Goal: Register for event/course

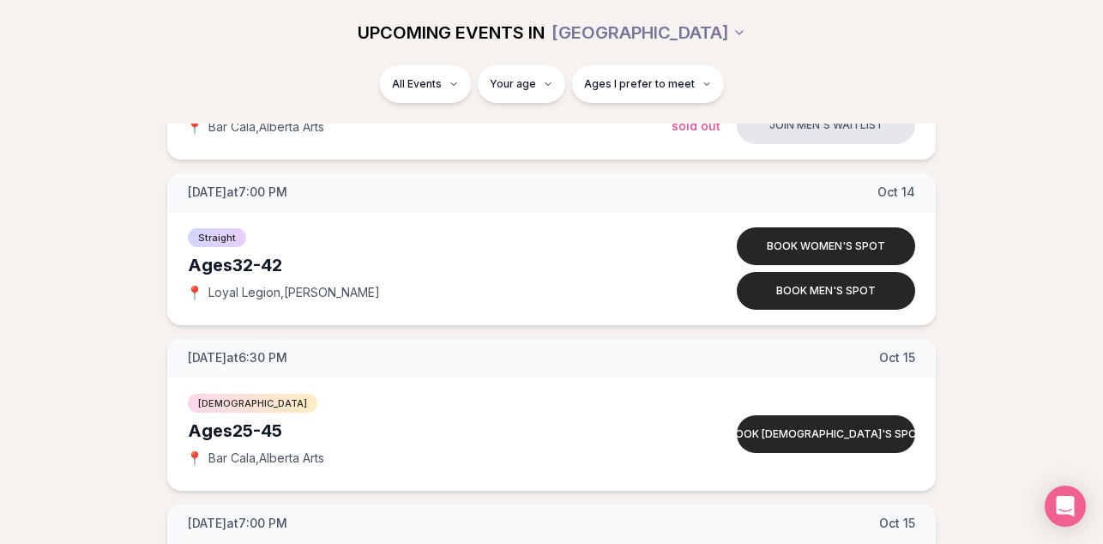
scroll to position [4988, 0]
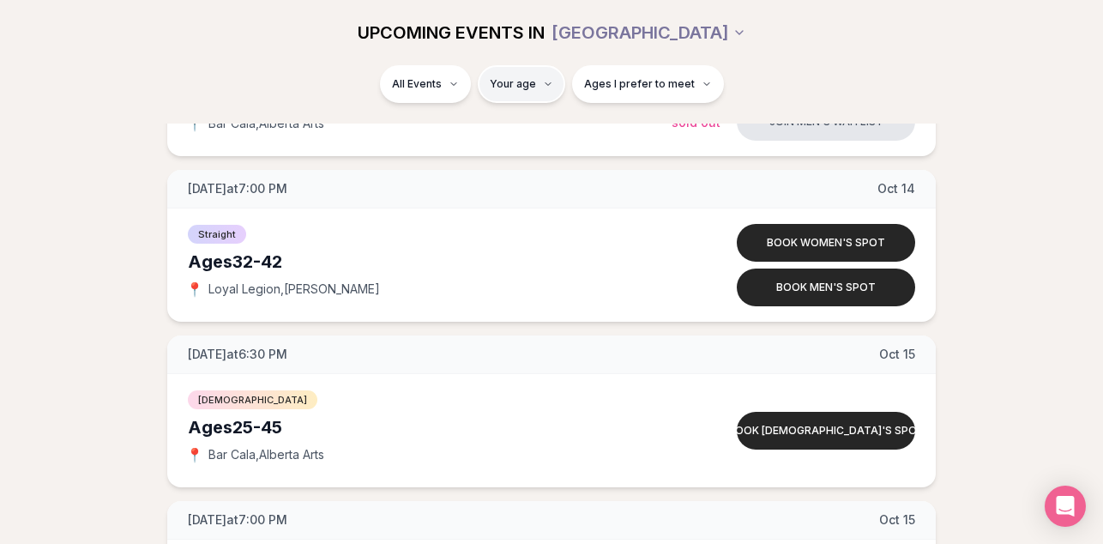
type input "**"
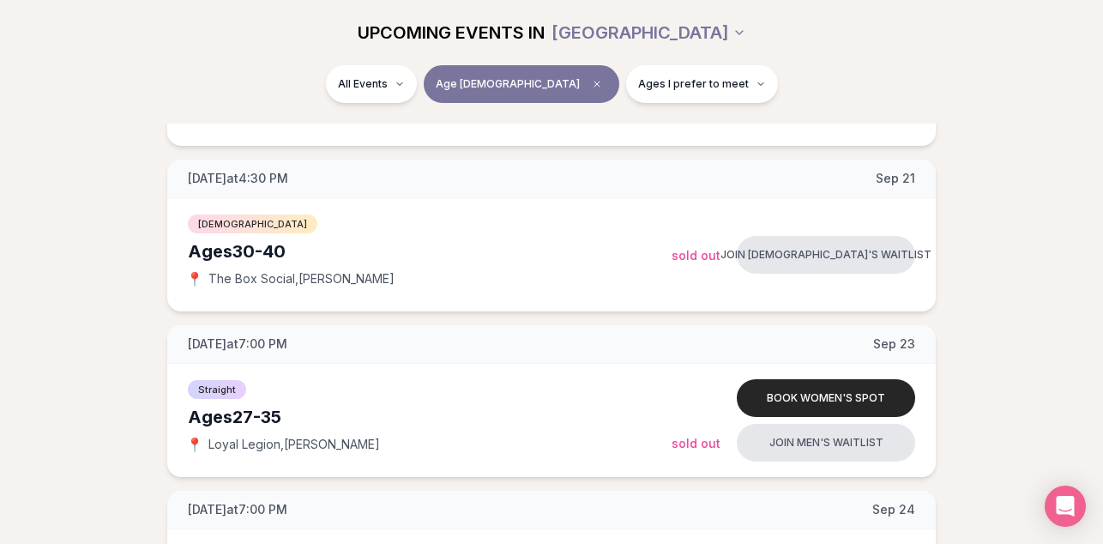
scroll to position [779, 0]
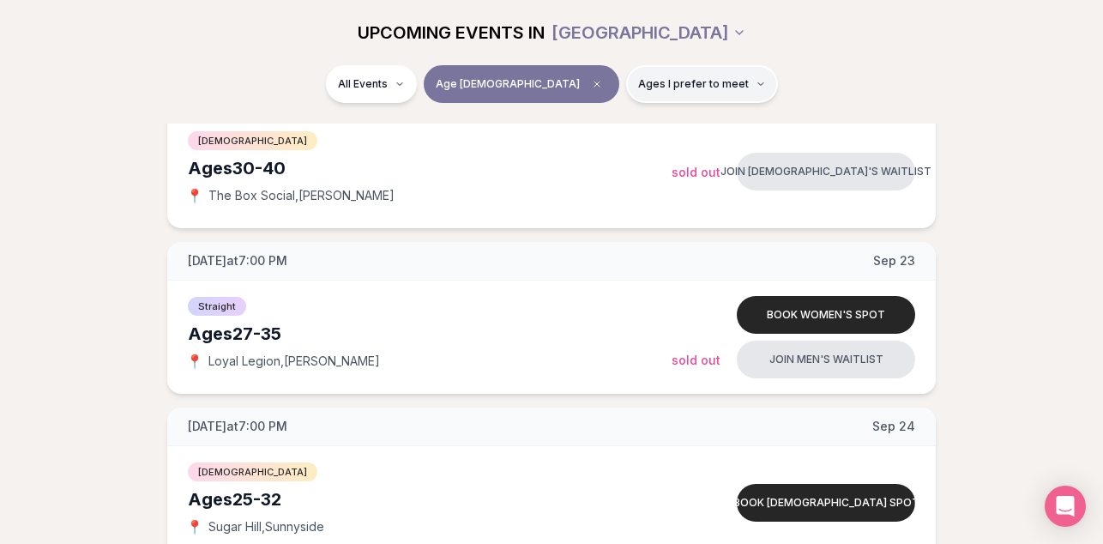
click at [683, 83] on span "Ages I prefer to meet" at bounding box center [693, 84] width 111 height 14
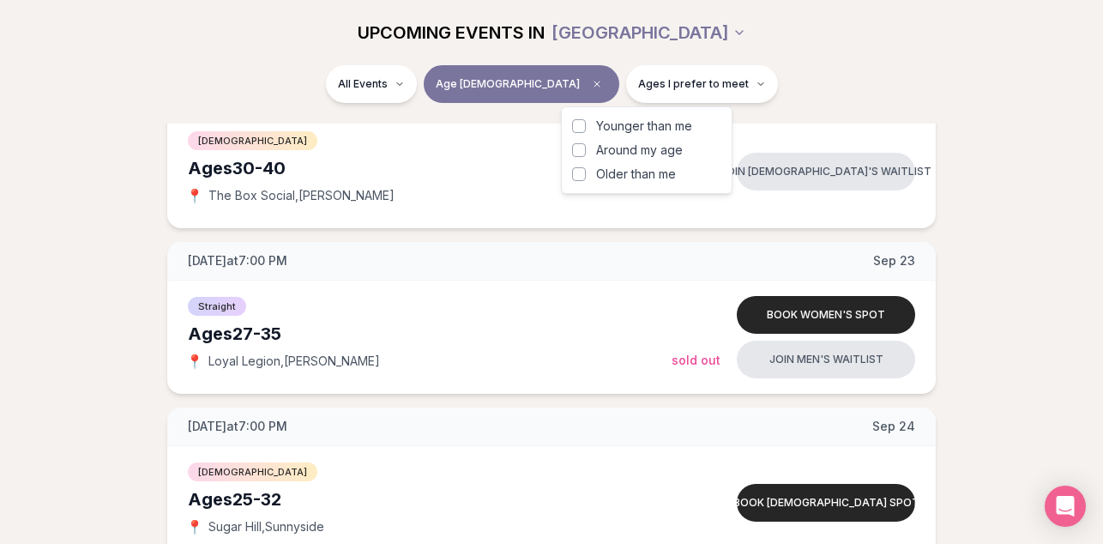
click at [621, 147] on span "Around my age" at bounding box center [639, 149] width 87 height 17
click at [586, 147] on button "Around my age" at bounding box center [579, 150] width 14 height 14
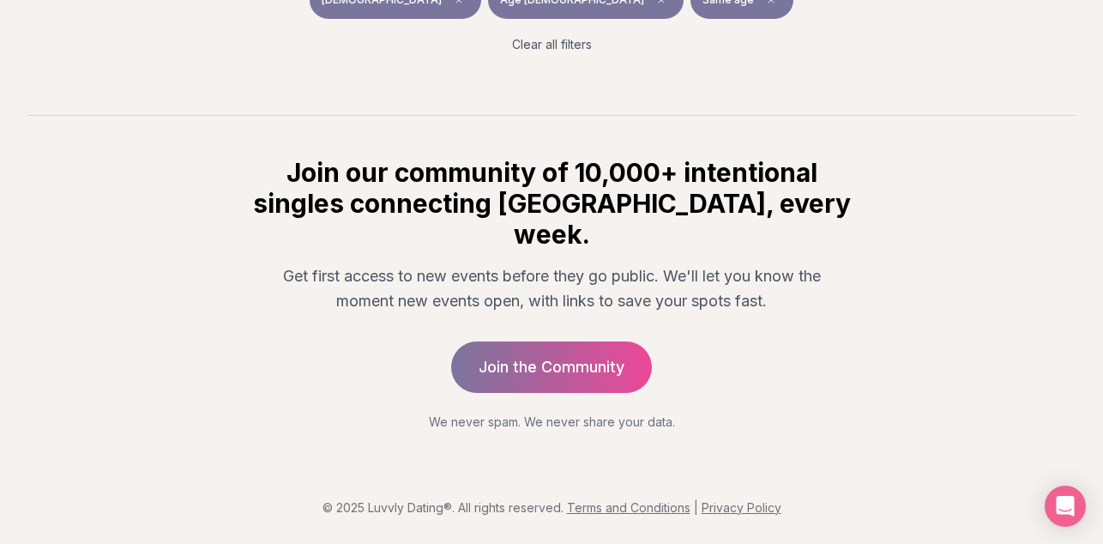
scroll to position [349, 0]
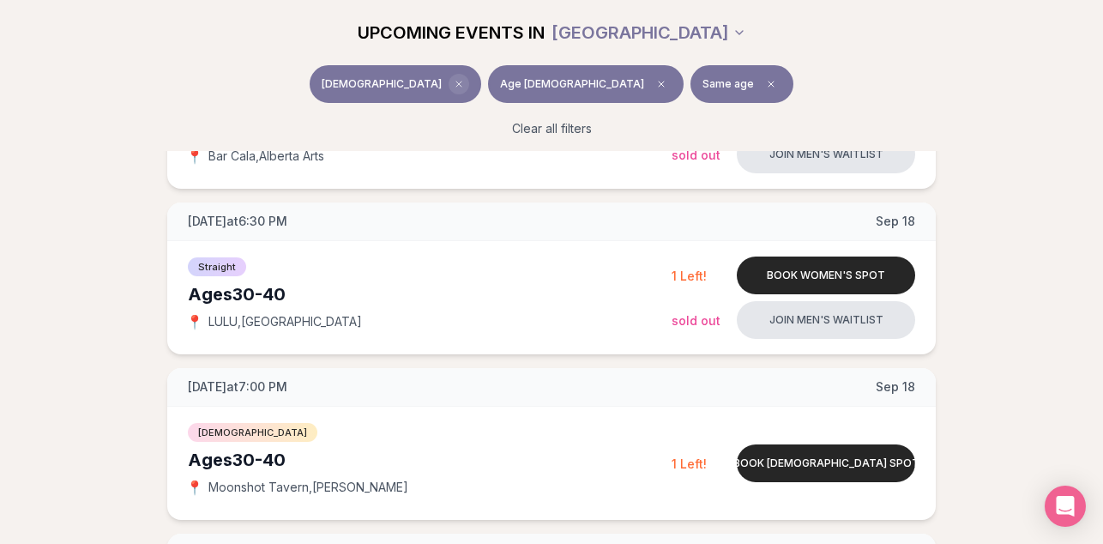
click at [464, 81] on icon "Clear event type filter" at bounding box center [459, 84] width 10 height 10
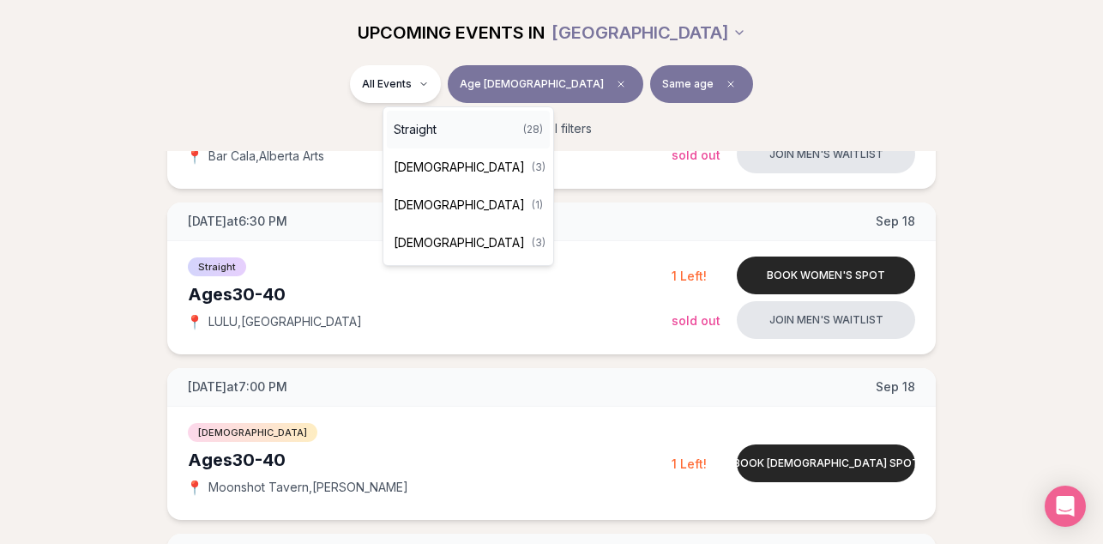
click at [485, 129] on div "Straight ( 28 )" at bounding box center [468, 130] width 163 height 38
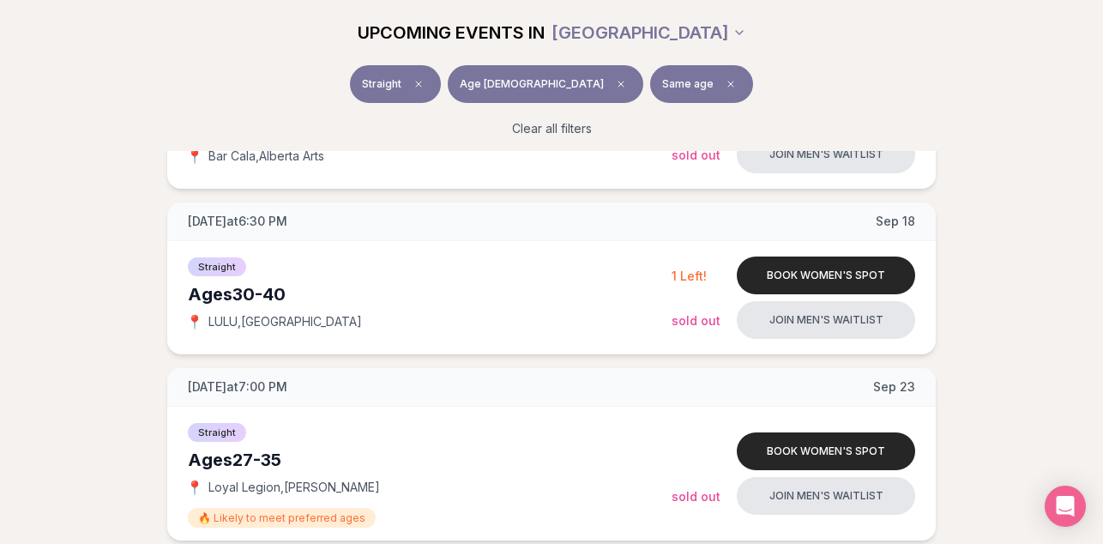
click at [441, 99] on button "Straight" at bounding box center [395, 84] width 91 height 38
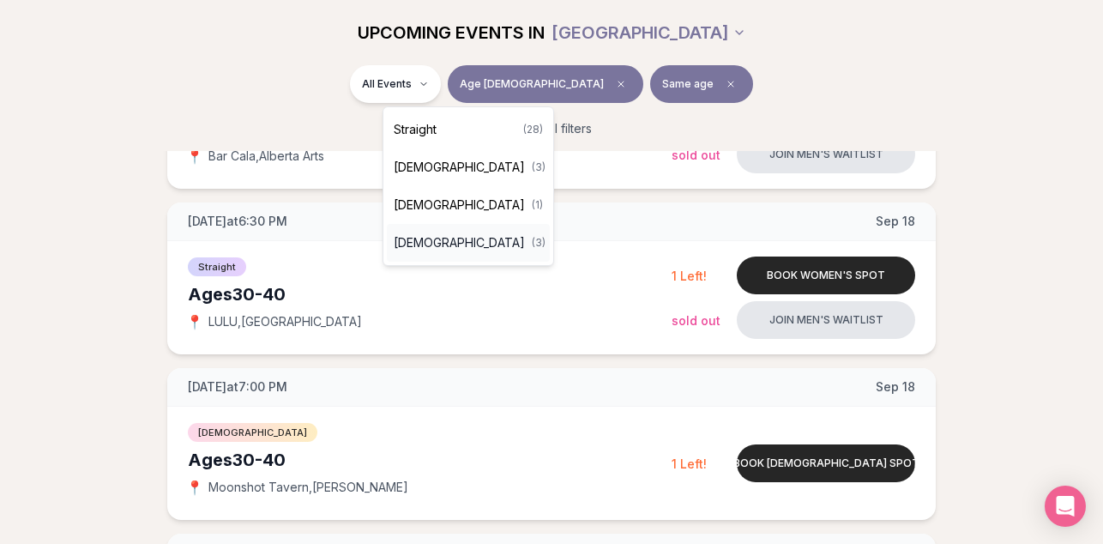
click at [456, 244] on div "[DEMOGRAPHIC_DATA] ( 3 )" at bounding box center [468, 243] width 163 height 38
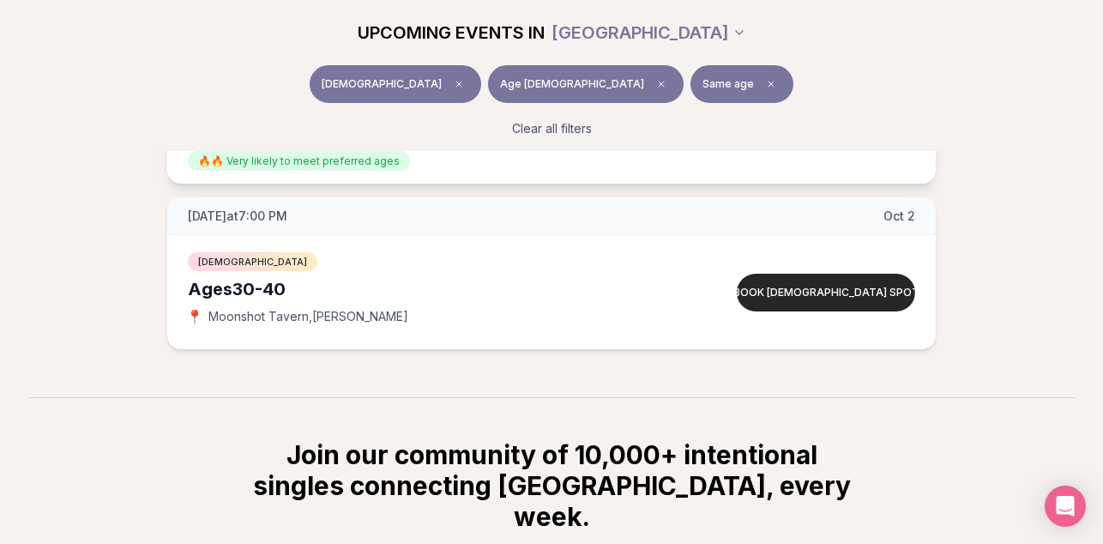
scroll to position [541, 0]
